Goal: Task Accomplishment & Management: Use online tool/utility

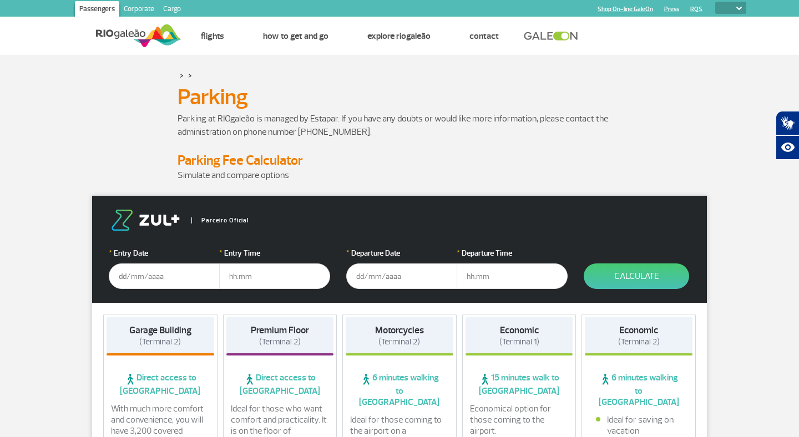
click at [736, 7] on img at bounding box center [739, 8] width 6 height 3
click at [738, 11] on select "PT ENG ESP" at bounding box center [730, 8] width 31 height 12
select select "pt-BR"
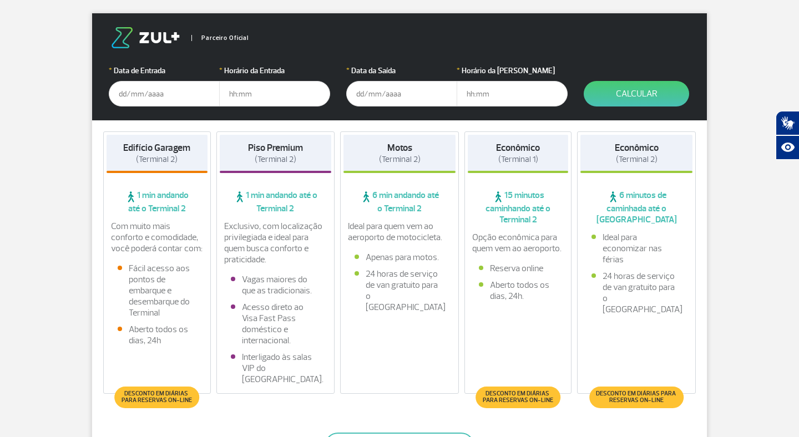
scroll to position [187, 0]
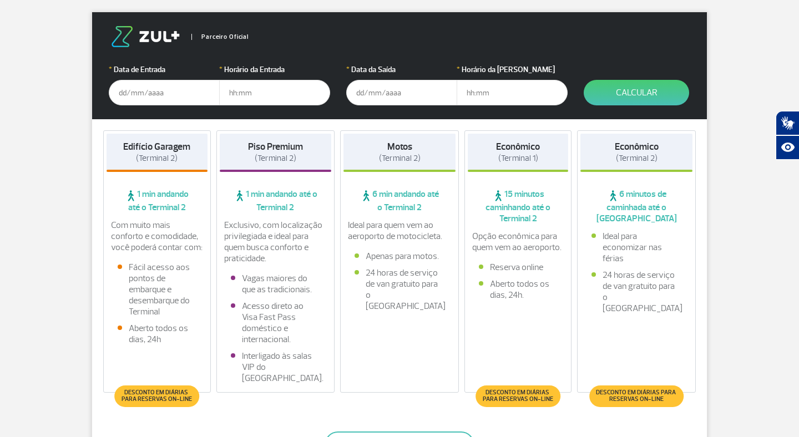
click at [205, 98] on input "text" at bounding box center [164, 93] width 111 height 26
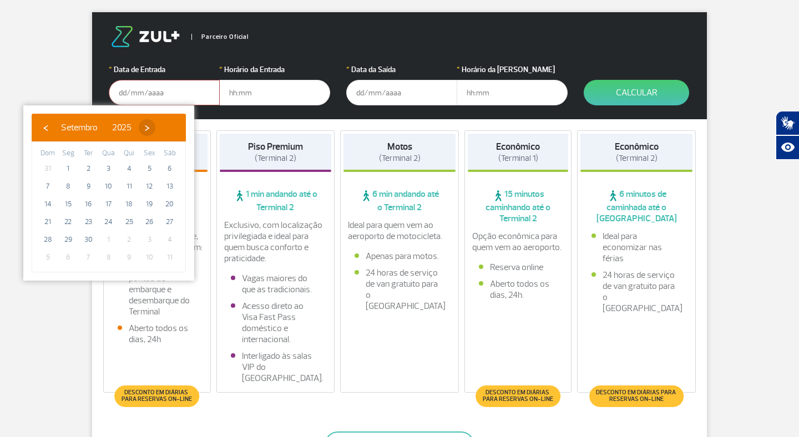
click at [155, 129] on span "›" at bounding box center [147, 127] width 17 height 17
click at [149, 171] on span "3" at bounding box center [149, 169] width 18 height 18
type input "[DATE]"
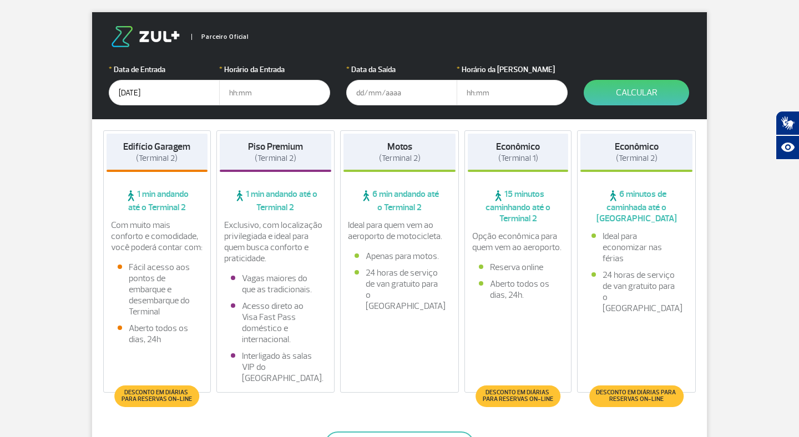
click at [284, 101] on input "text" at bounding box center [274, 93] width 111 height 26
type input "17:00"
click at [407, 96] on input "text" at bounding box center [401, 93] width 111 height 26
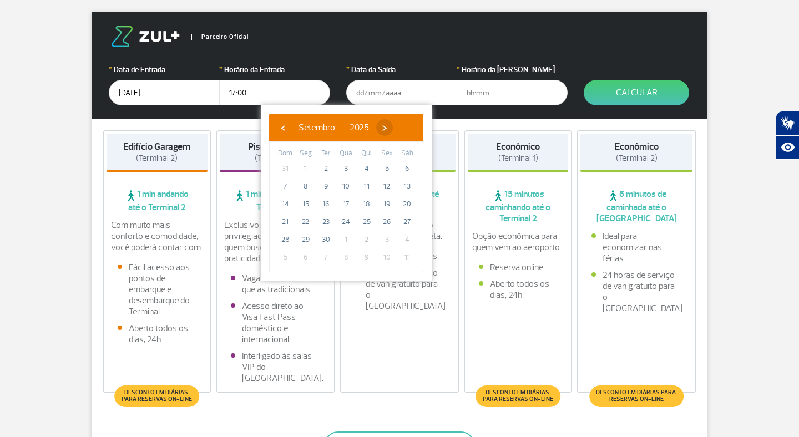
click at [393, 128] on span "›" at bounding box center [384, 127] width 17 height 17
click at [392, 203] on span "17" at bounding box center [387, 204] width 18 height 18
type input "[DATE]"
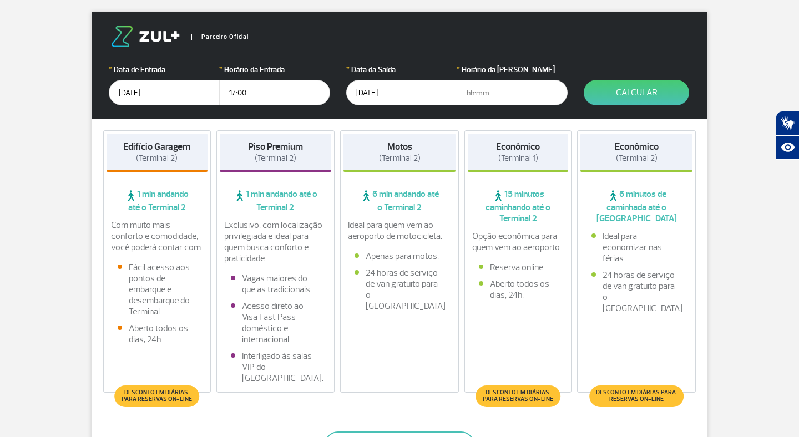
click at [510, 94] on input "text" at bounding box center [511, 93] width 111 height 26
type input "18:00"
click at [608, 100] on button "Calcular" at bounding box center [635, 93] width 105 height 26
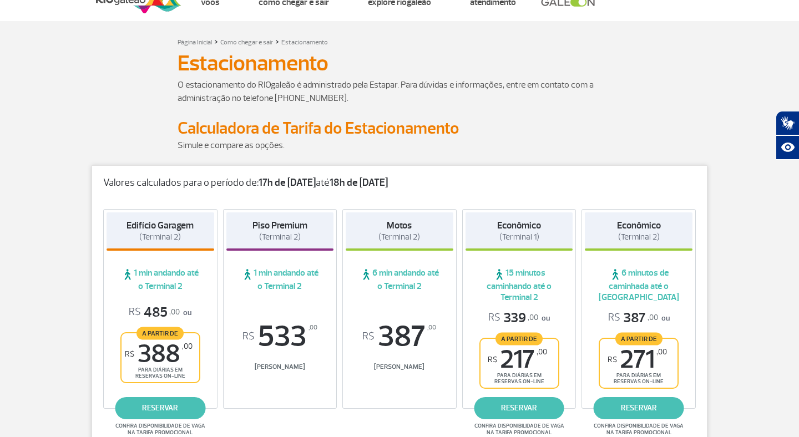
scroll to position [0, 0]
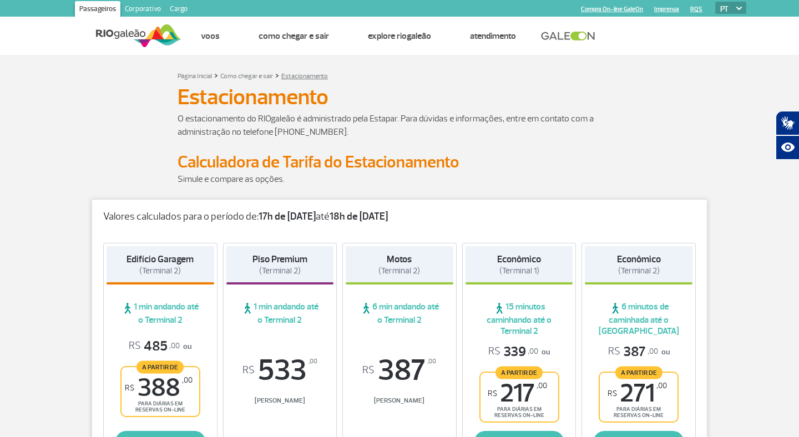
click at [298, 74] on link "Estacionamento" at bounding box center [304, 76] width 47 height 8
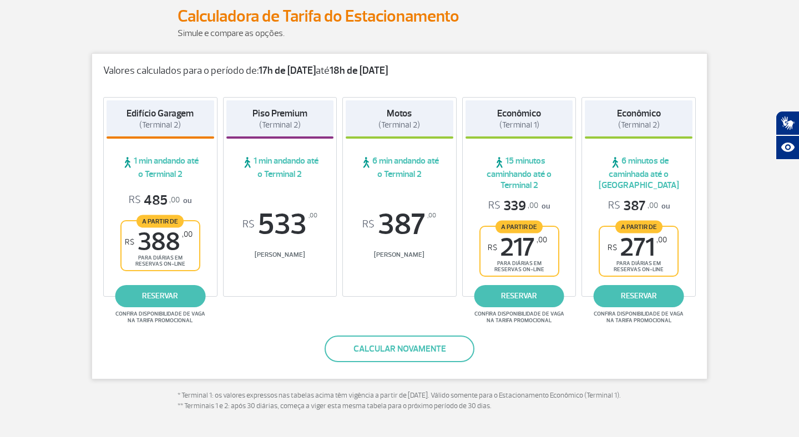
scroll to position [148, 0]
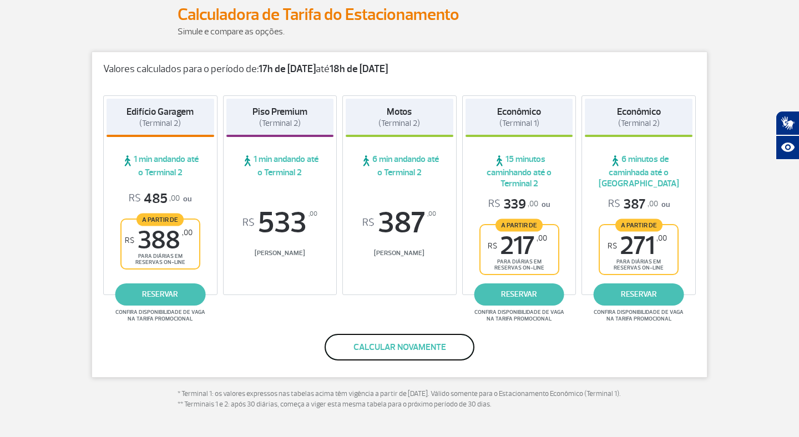
click at [398, 348] on button "Calcular novamente" at bounding box center [399, 347] width 150 height 27
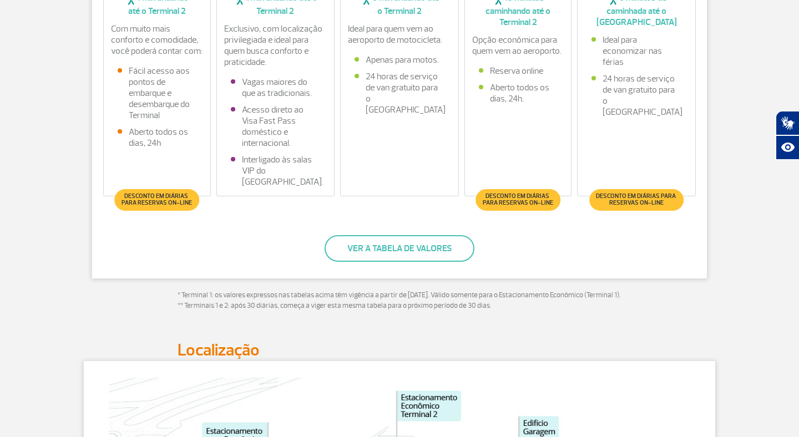
scroll to position [407, 0]
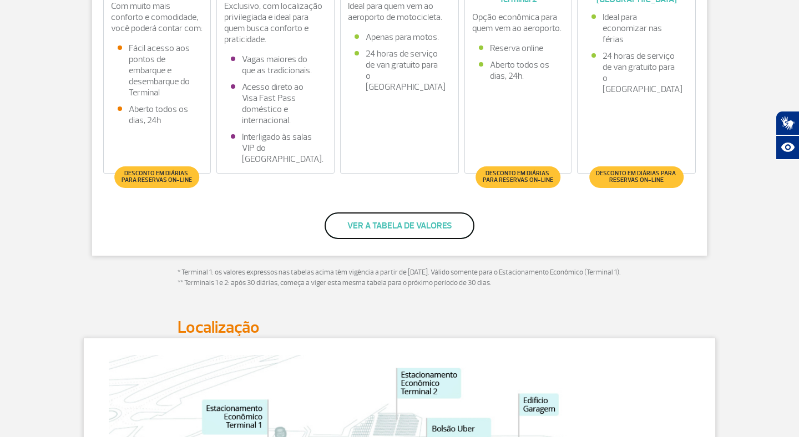
click at [430, 227] on button "Ver a tabela de valores" at bounding box center [399, 225] width 150 height 27
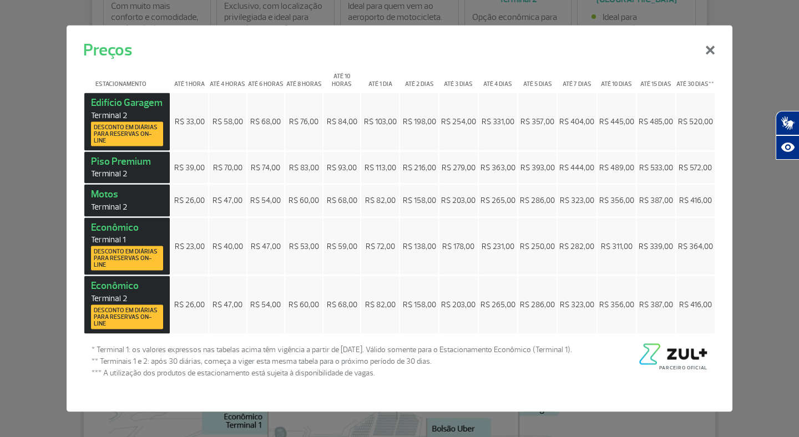
click at [659, 122] on span "R$ 485,00" at bounding box center [655, 121] width 34 height 9
click at [610, 113] on td "R$ 445,00" at bounding box center [616, 122] width 38 height 58
click at [711, 47] on button "×" at bounding box center [709, 49] width 29 height 40
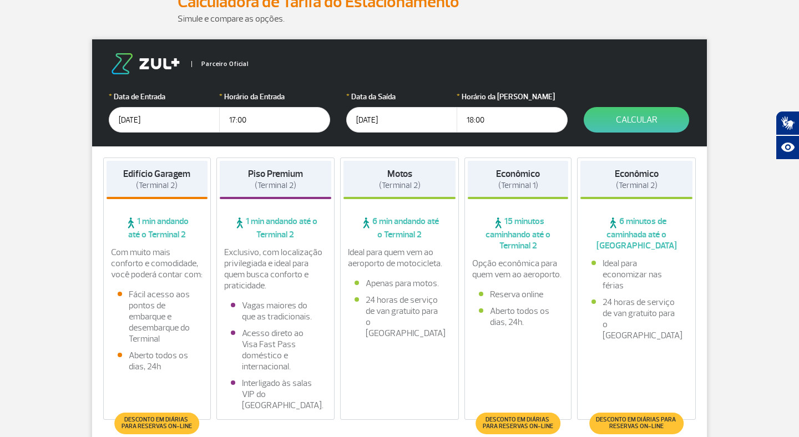
scroll to position [0, 0]
